Goal: Check status

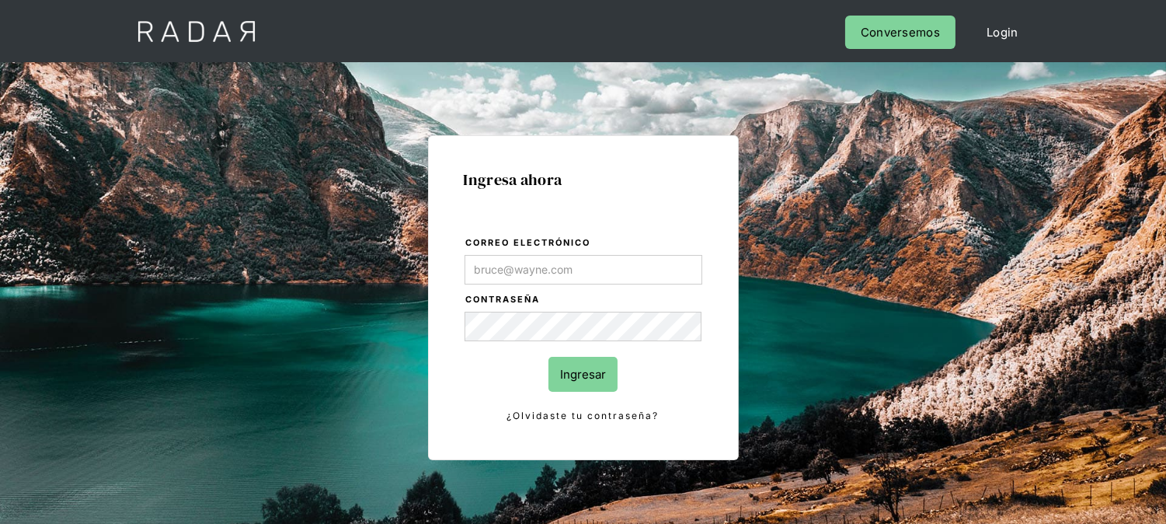
type input "kinta.morioka@monnetpayments.com"
click at [567, 371] on input "Ingresar" at bounding box center [583, 374] width 69 height 35
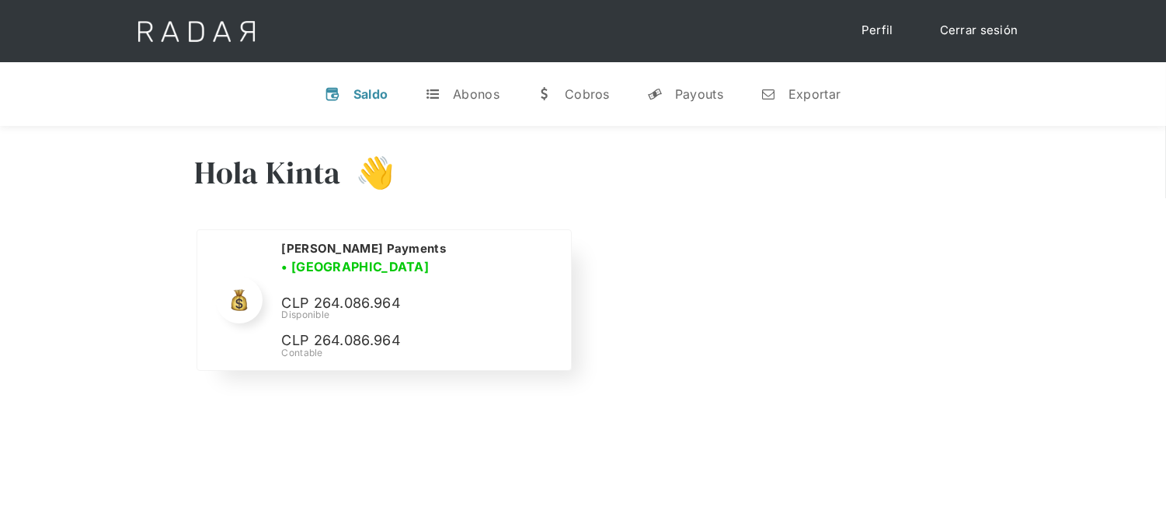
click at [0, 0] on p "CLP 264.086.964" at bounding box center [0, 0] width 0 height 0
copy p "264.086.964"
click at [966, 27] on link "Cerrar sesión" at bounding box center [980, 31] width 110 height 30
